Goal: Find specific page/section: Find specific page/section

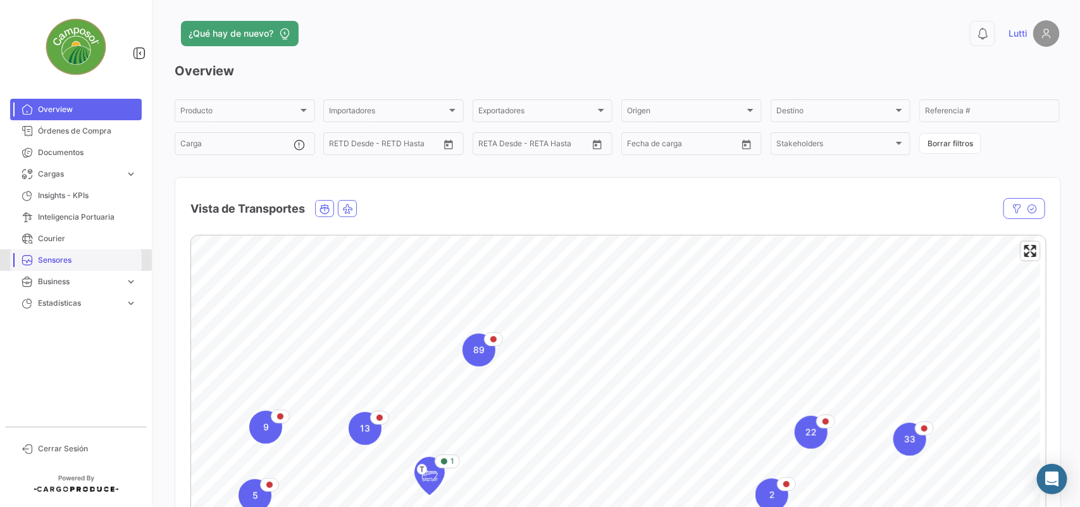
click at [76, 261] on span "Sensores" at bounding box center [87, 259] width 99 height 11
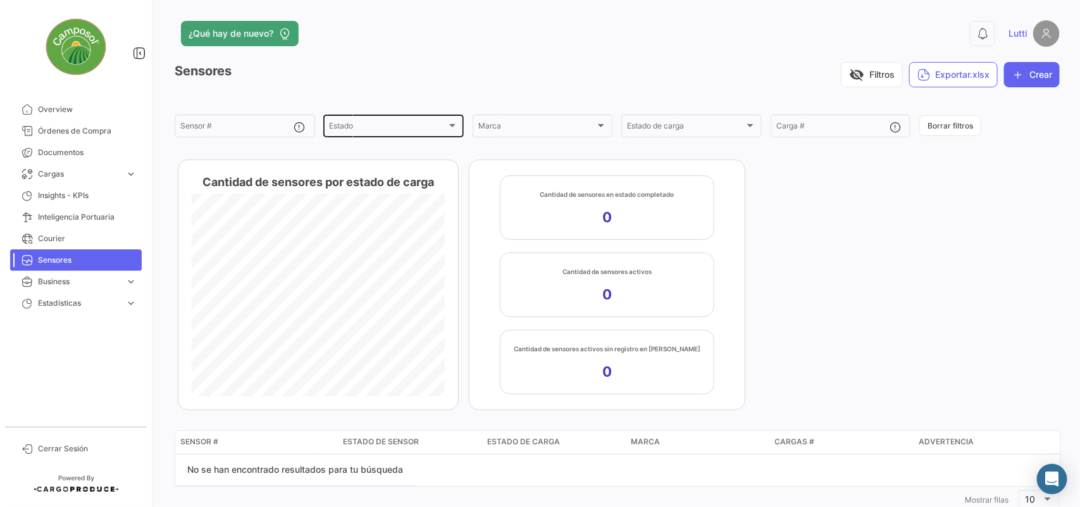
click at [447, 125] on div at bounding box center [452, 125] width 11 height 10
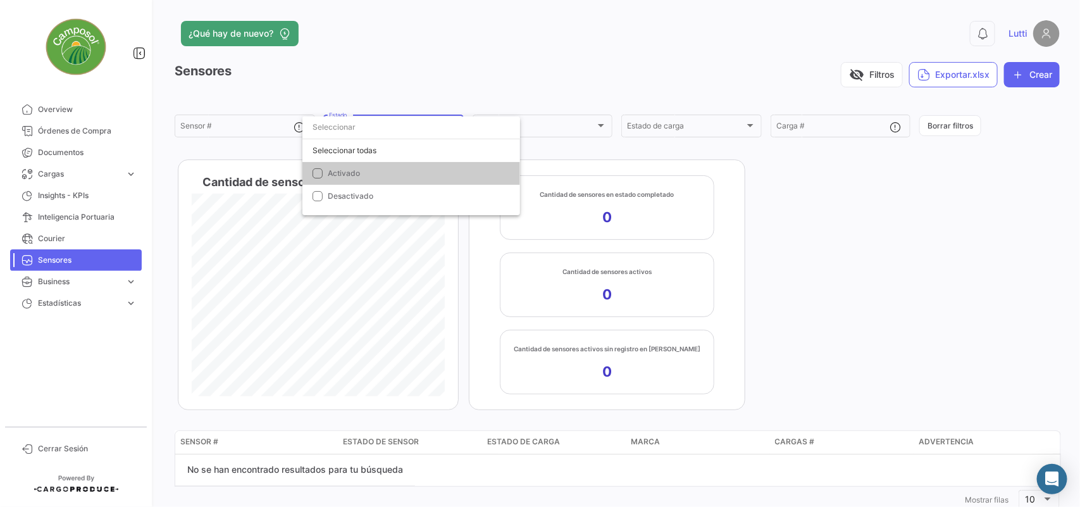
click at [774, 236] on div at bounding box center [540, 253] width 1080 height 507
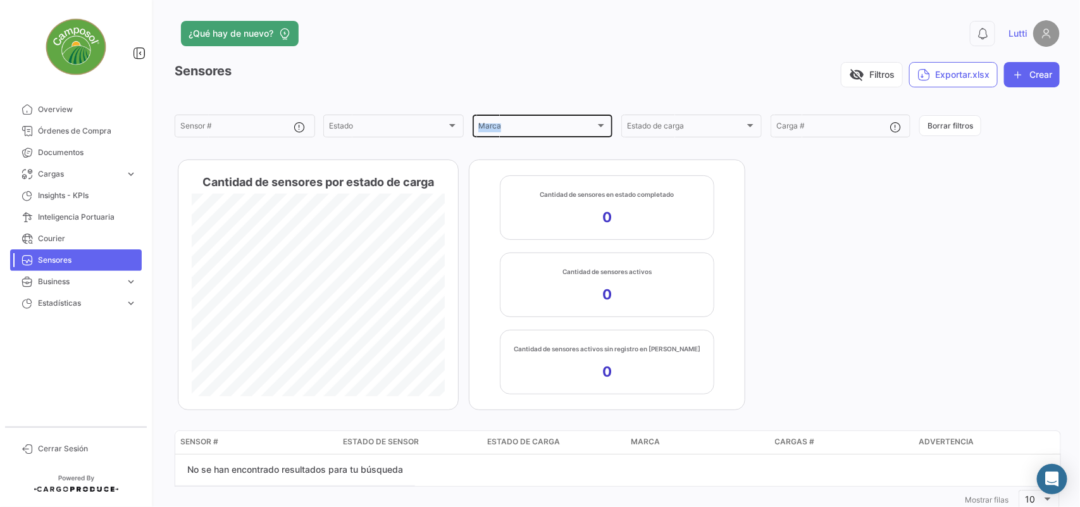
click at [592, 122] on div "Marca Marca" at bounding box center [542, 125] width 129 height 25
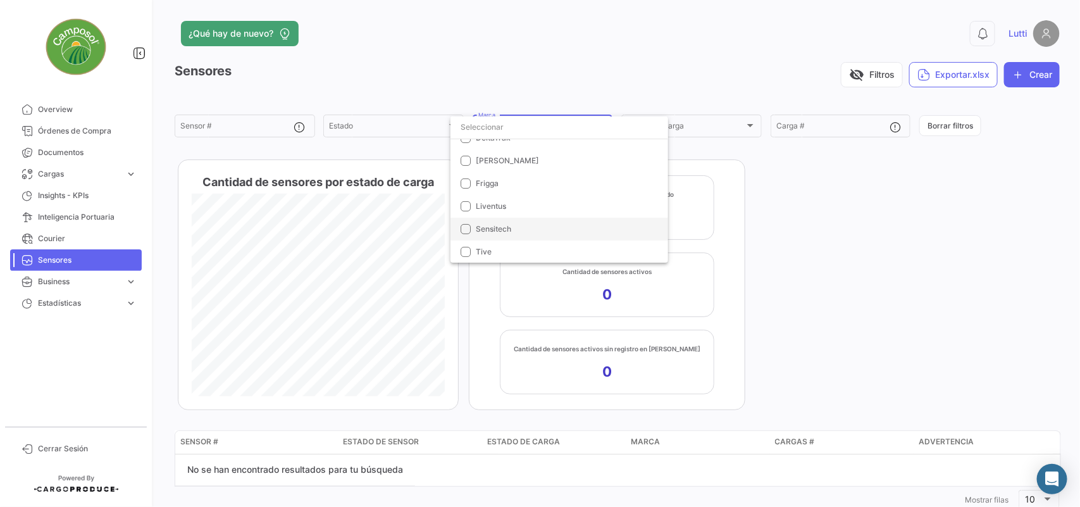
scroll to position [2, 0]
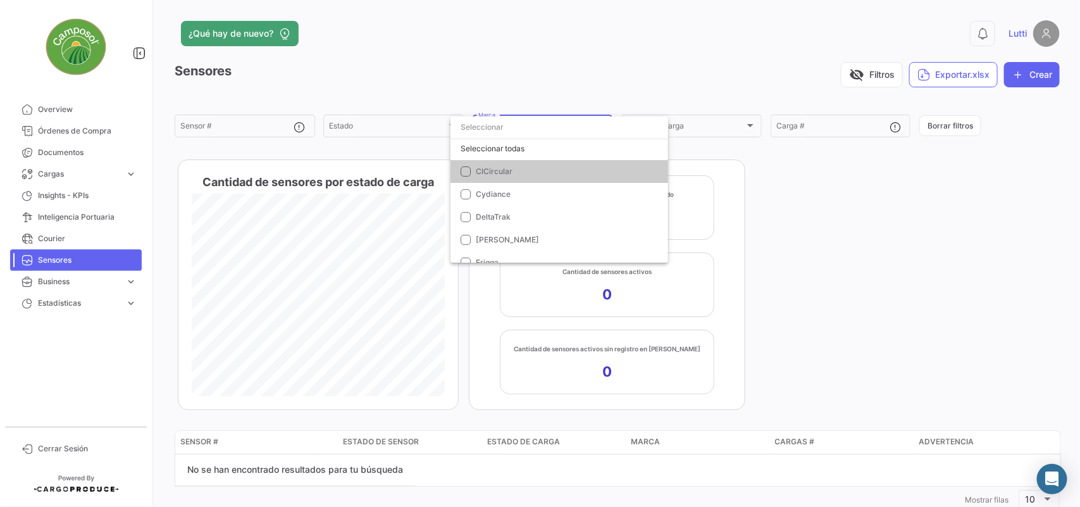
click at [54, 235] on div at bounding box center [540, 253] width 1080 height 507
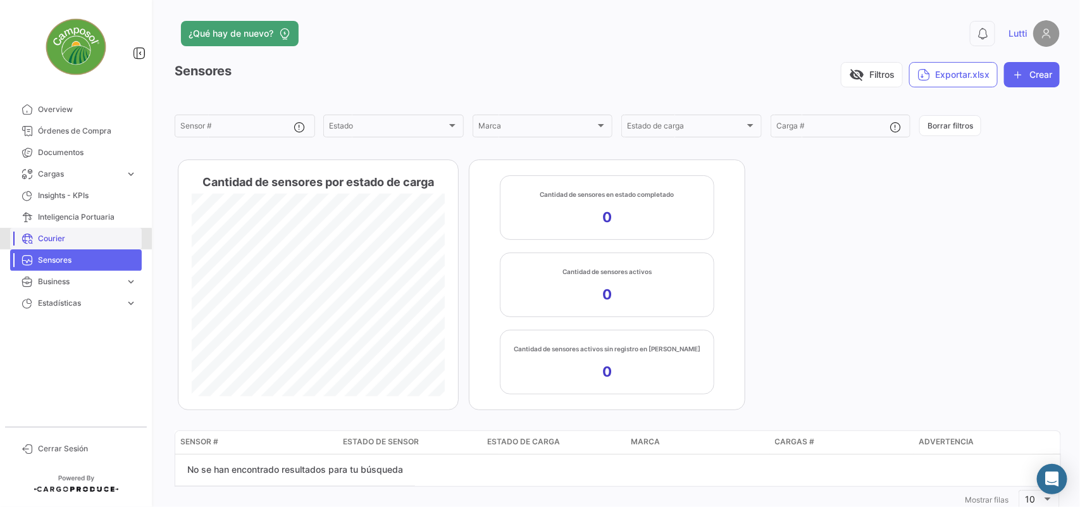
click at [48, 240] on span "Courier" at bounding box center [87, 238] width 99 height 11
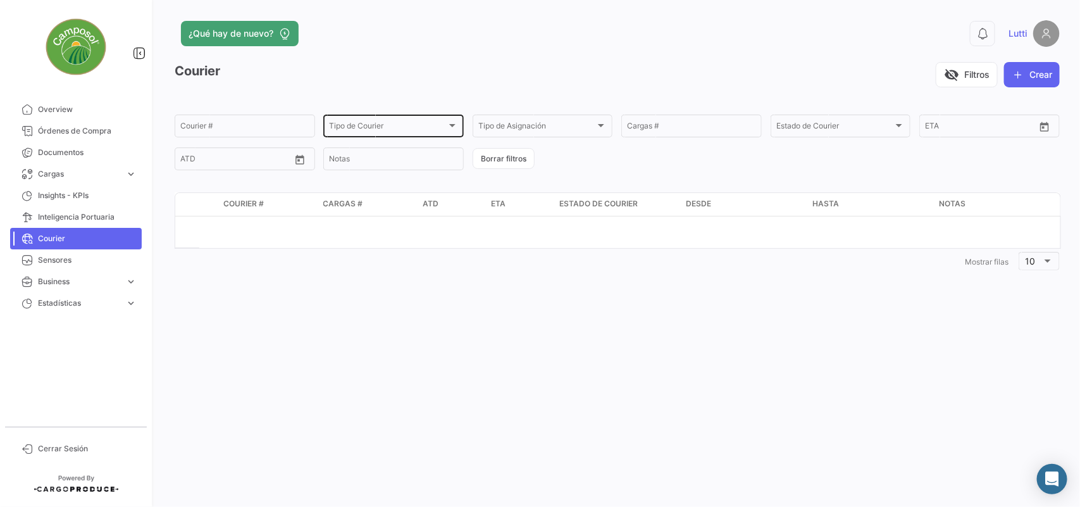
click at [448, 127] on div at bounding box center [452, 125] width 11 height 10
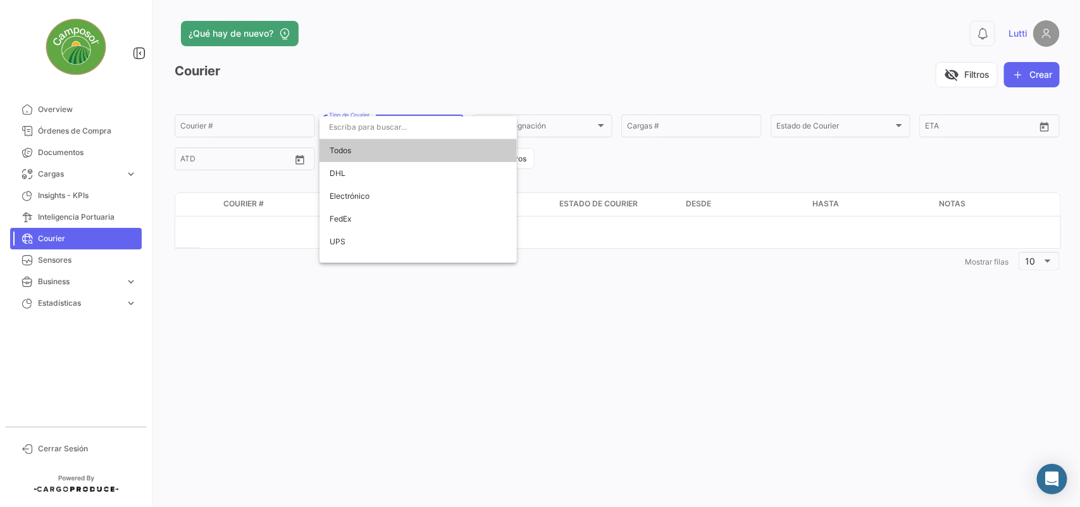
click at [216, 280] on div at bounding box center [540, 253] width 1080 height 507
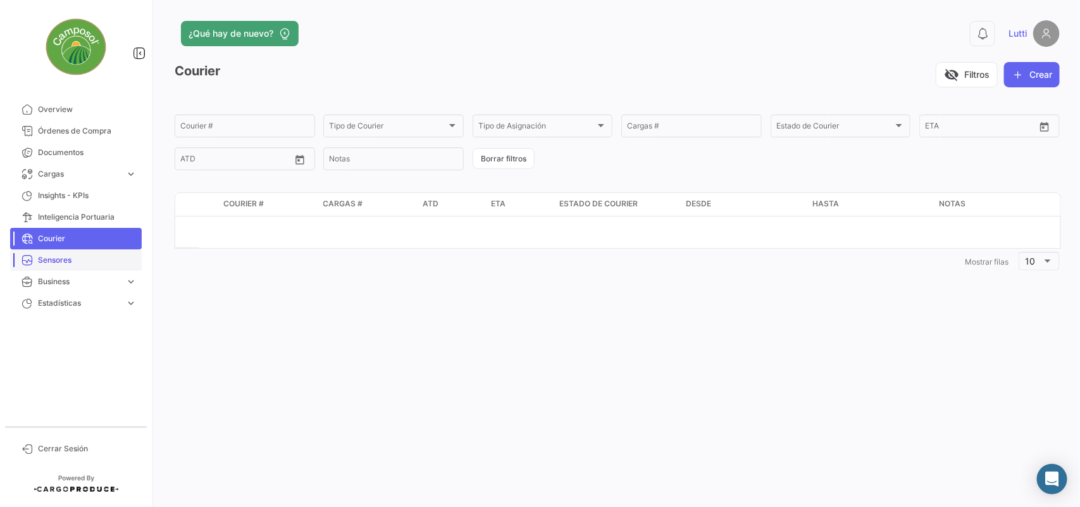
click at [53, 254] on span "Sensores" at bounding box center [87, 259] width 99 height 11
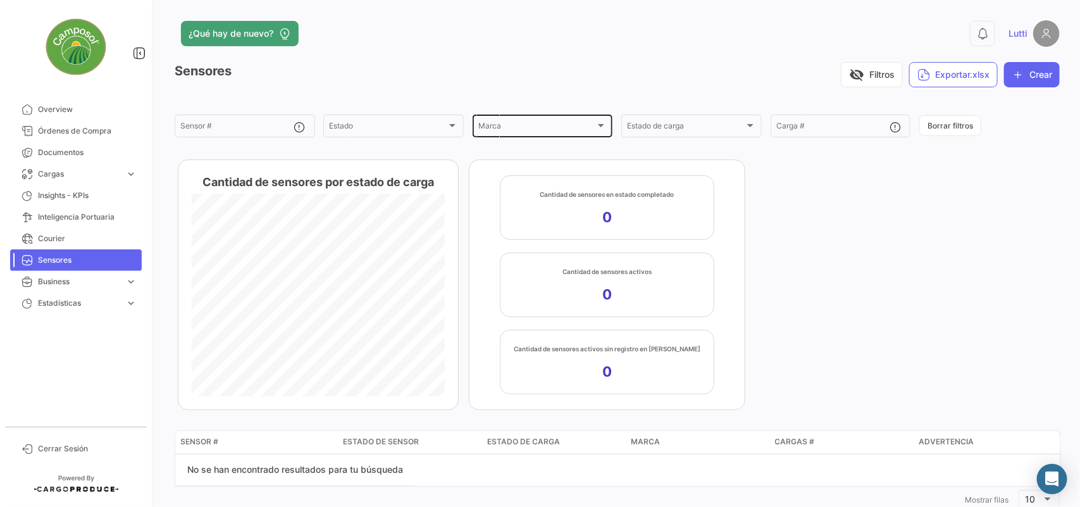
click at [524, 132] on div "Marca" at bounding box center [537, 127] width 118 height 9
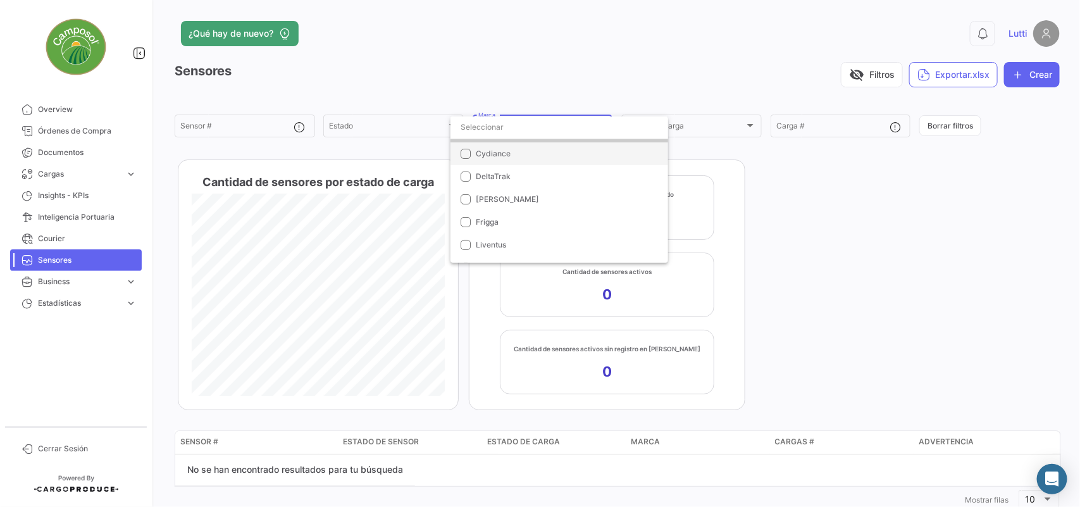
scroll to position [81, 0]
click at [66, 127] on div at bounding box center [540, 253] width 1080 height 507
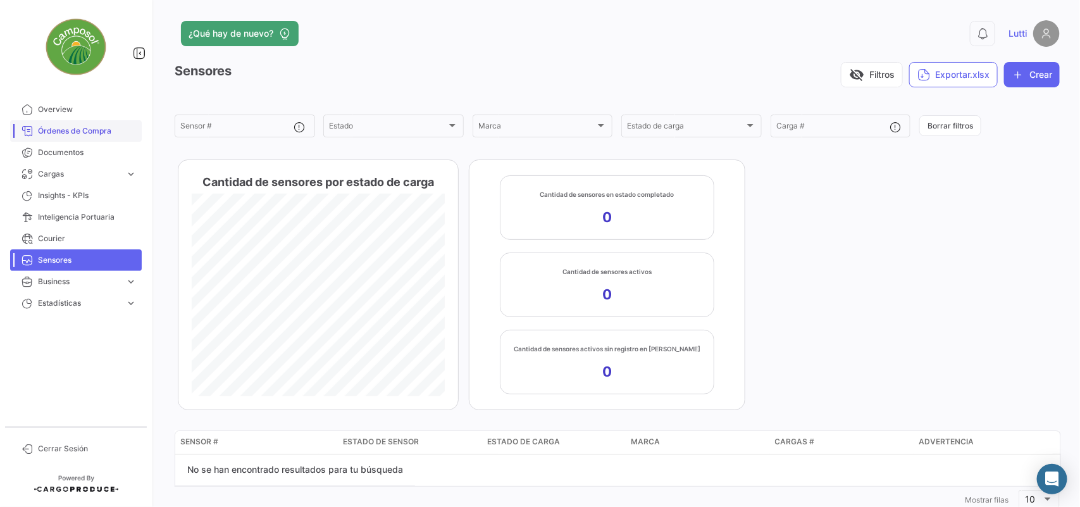
click at [66, 128] on span "Órdenes de Compra" at bounding box center [87, 130] width 99 height 11
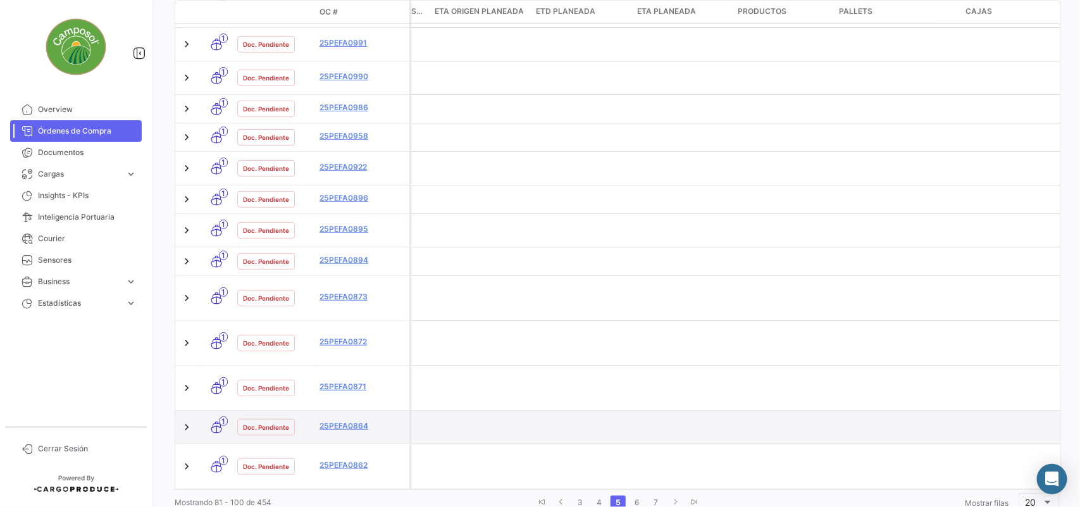
scroll to position [377, 0]
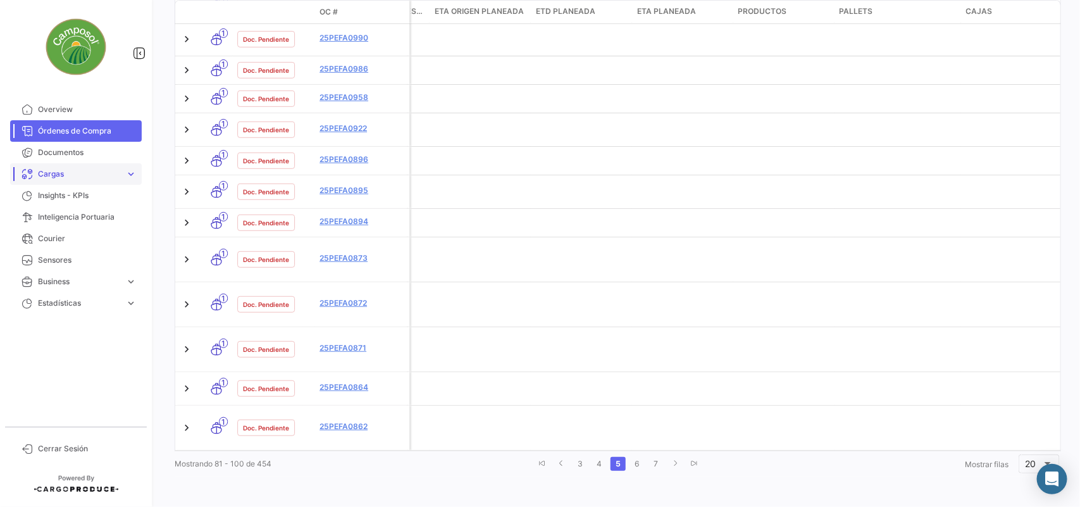
click at [68, 175] on span "Cargas" at bounding box center [79, 173] width 82 height 11
click at [64, 220] on span "Cargas Marítimas" at bounding box center [65, 221] width 64 height 11
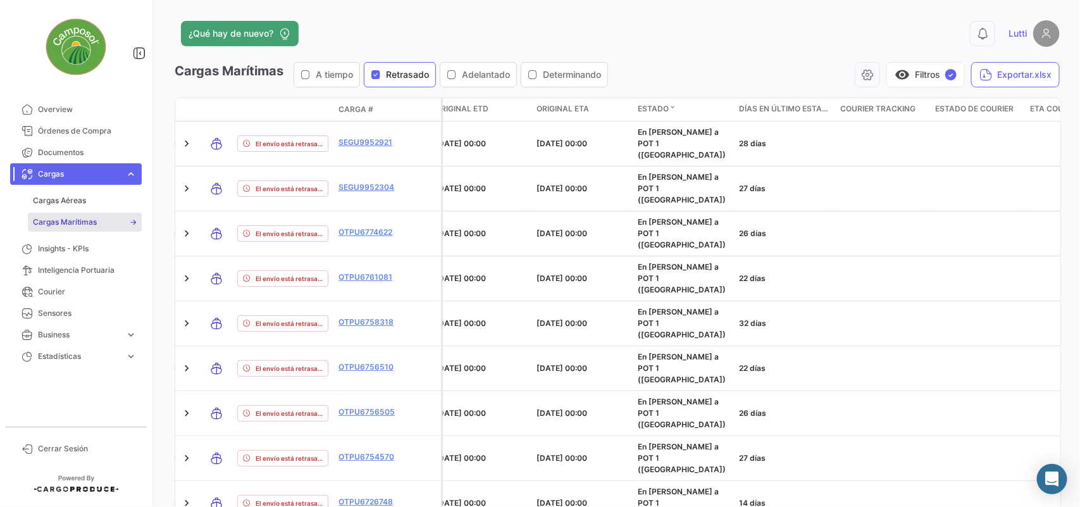
click at [311, 73] on icon "button" at bounding box center [306, 75] width 10 height 10
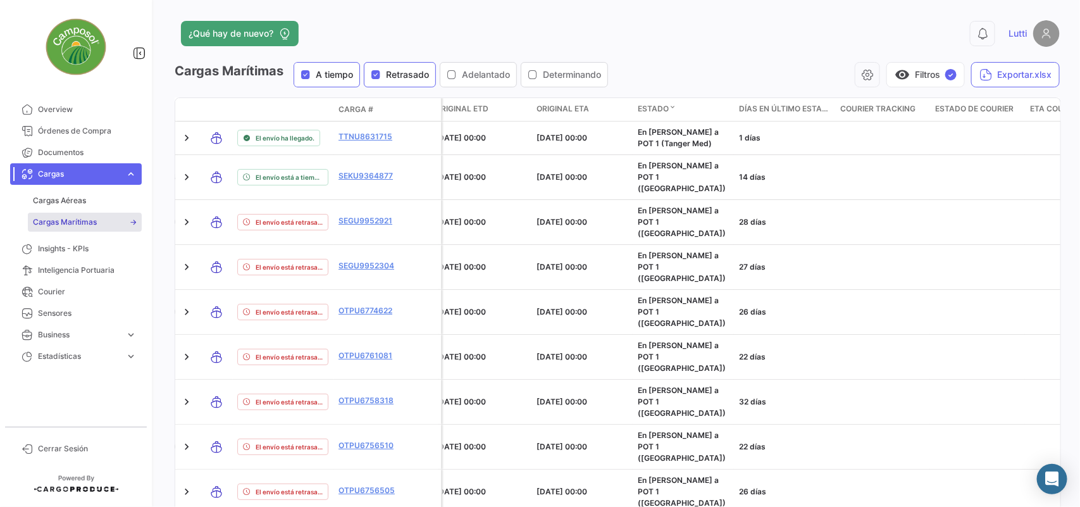
click at [378, 77] on icon "button" at bounding box center [376, 75] width 10 height 10
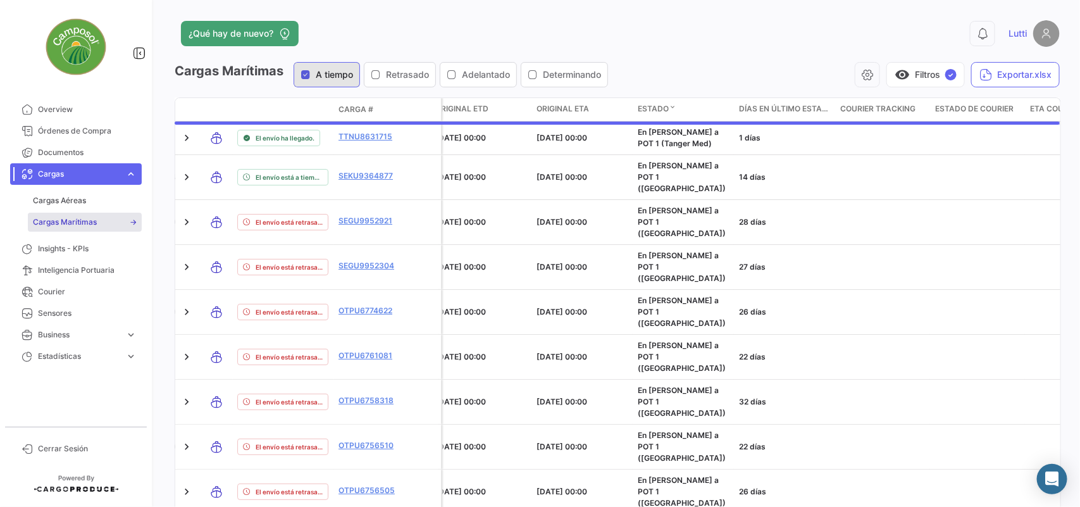
click at [310, 76] on icon "button" at bounding box center [306, 75] width 10 height 10
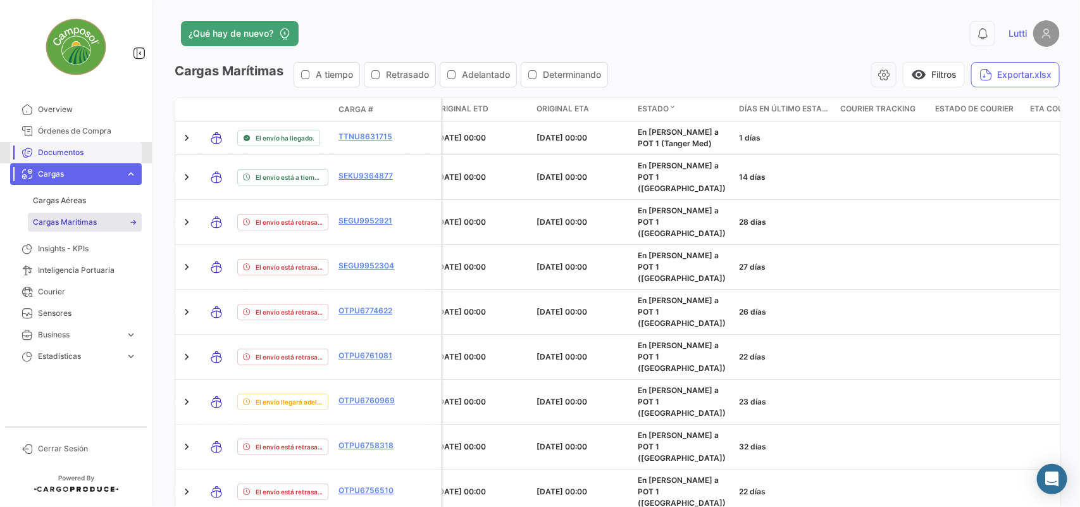
click at [55, 153] on span "Documentos" at bounding box center [87, 152] width 99 height 11
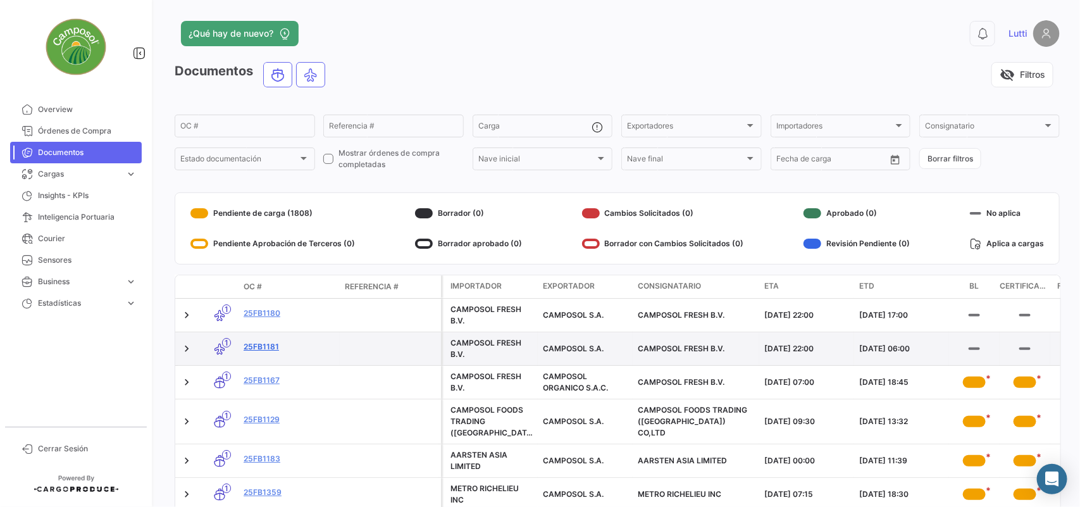
click at [268, 348] on link "25FB1181" at bounding box center [289, 346] width 91 height 11
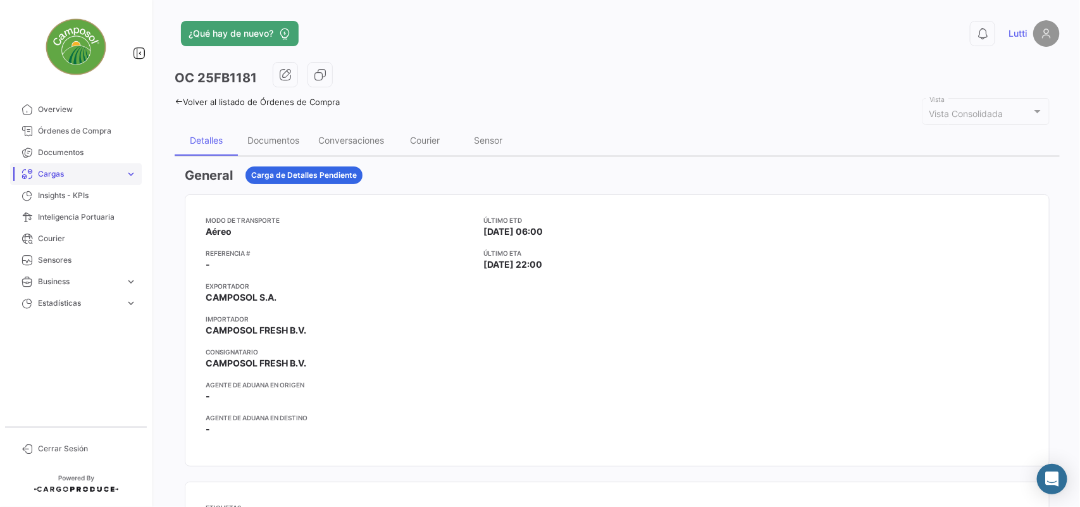
click at [66, 168] on span "Cargas" at bounding box center [79, 173] width 82 height 11
click at [78, 217] on span "Cargas Marítimas" at bounding box center [65, 221] width 64 height 11
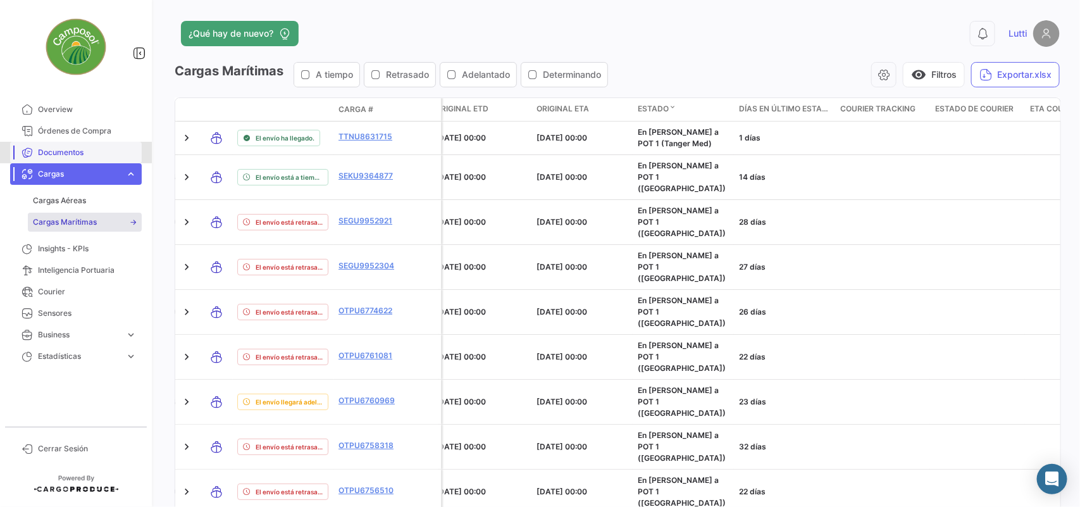
click at [53, 153] on span "Documentos" at bounding box center [87, 152] width 99 height 11
